Goal: Transaction & Acquisition: Download file/media

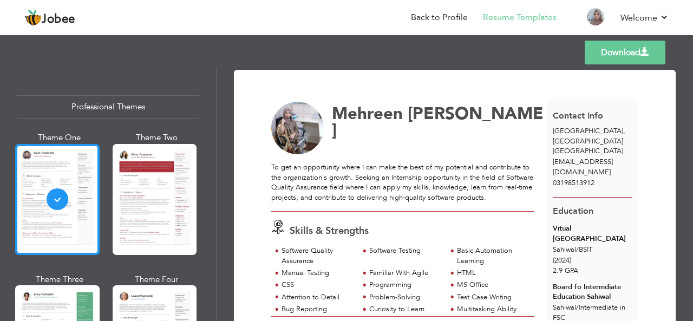
click at [41, 173] on div at bounding box center [57, 199] width 84 height 111
click at [600, 55] on link "Download" at bounding box center [625, 53] width 81 height 24
click at [611, 49] on link "Download" at bounding box center [625, 53] width 81 height 24
